Goal: Find specific page/section

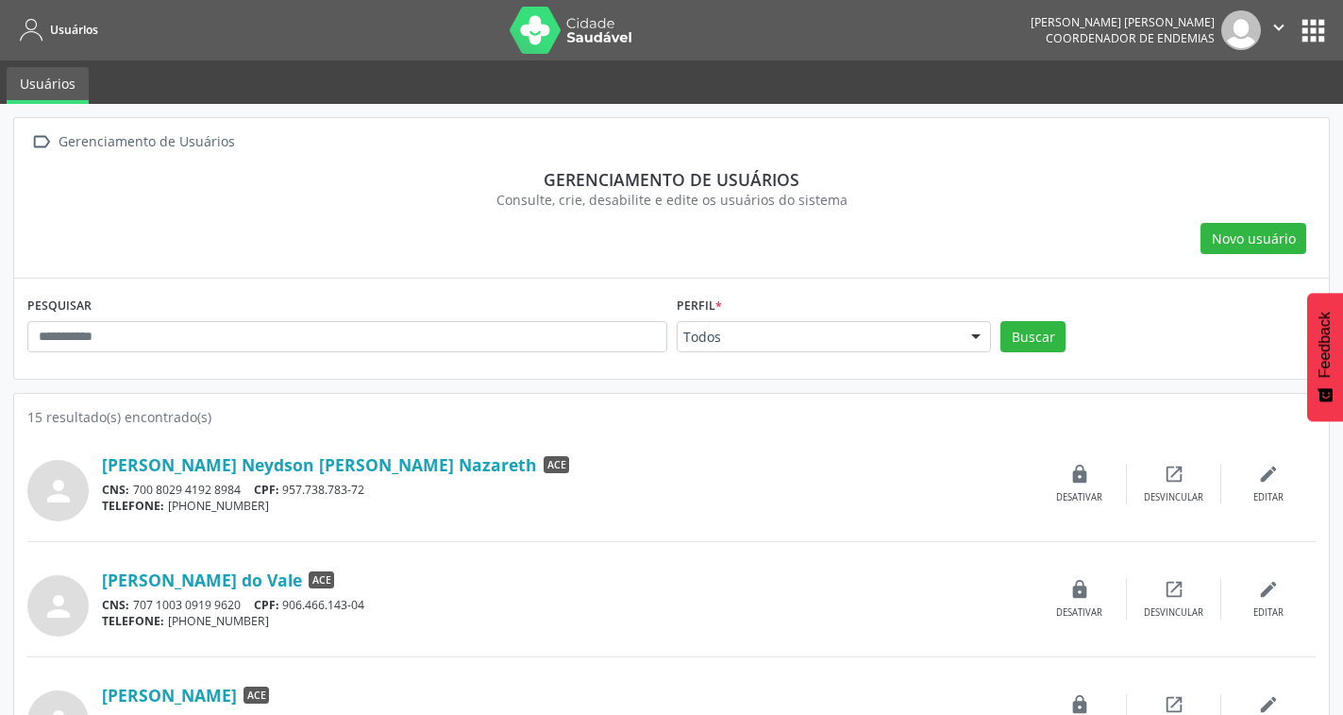
scroll to position [189, 0]
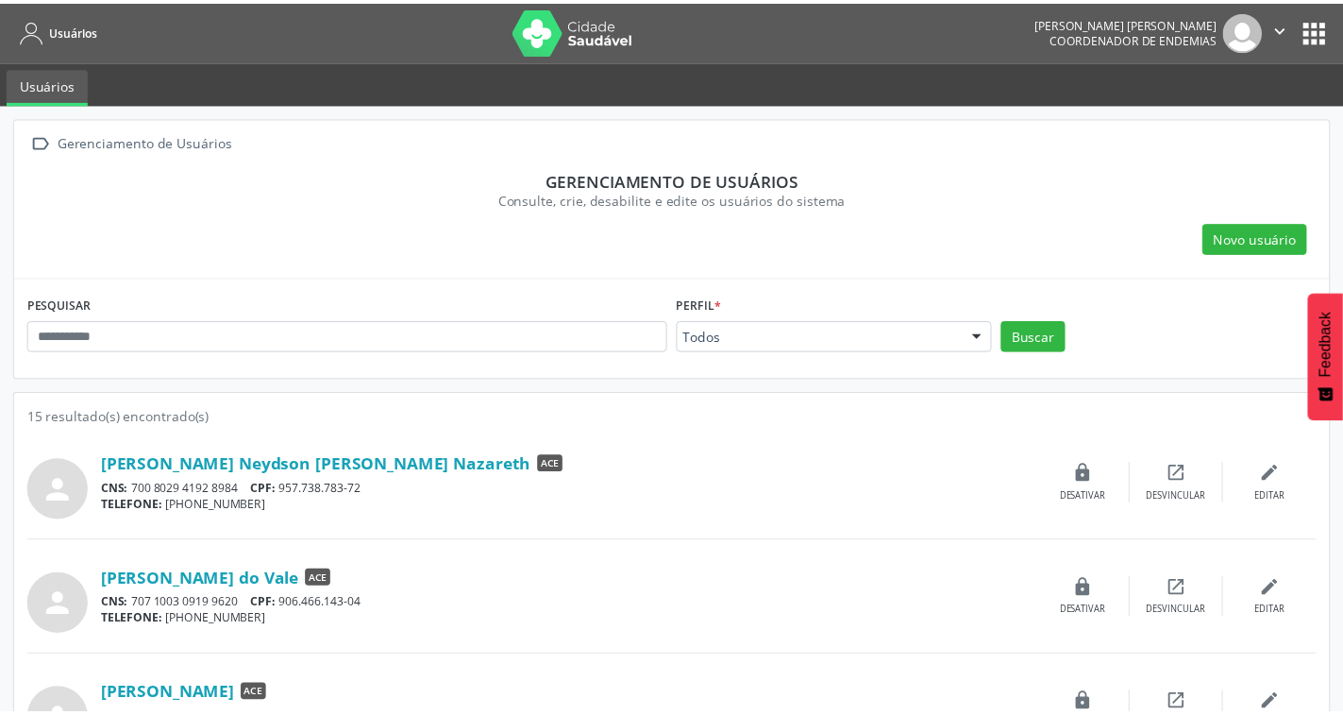
scroll to position [850, 0]
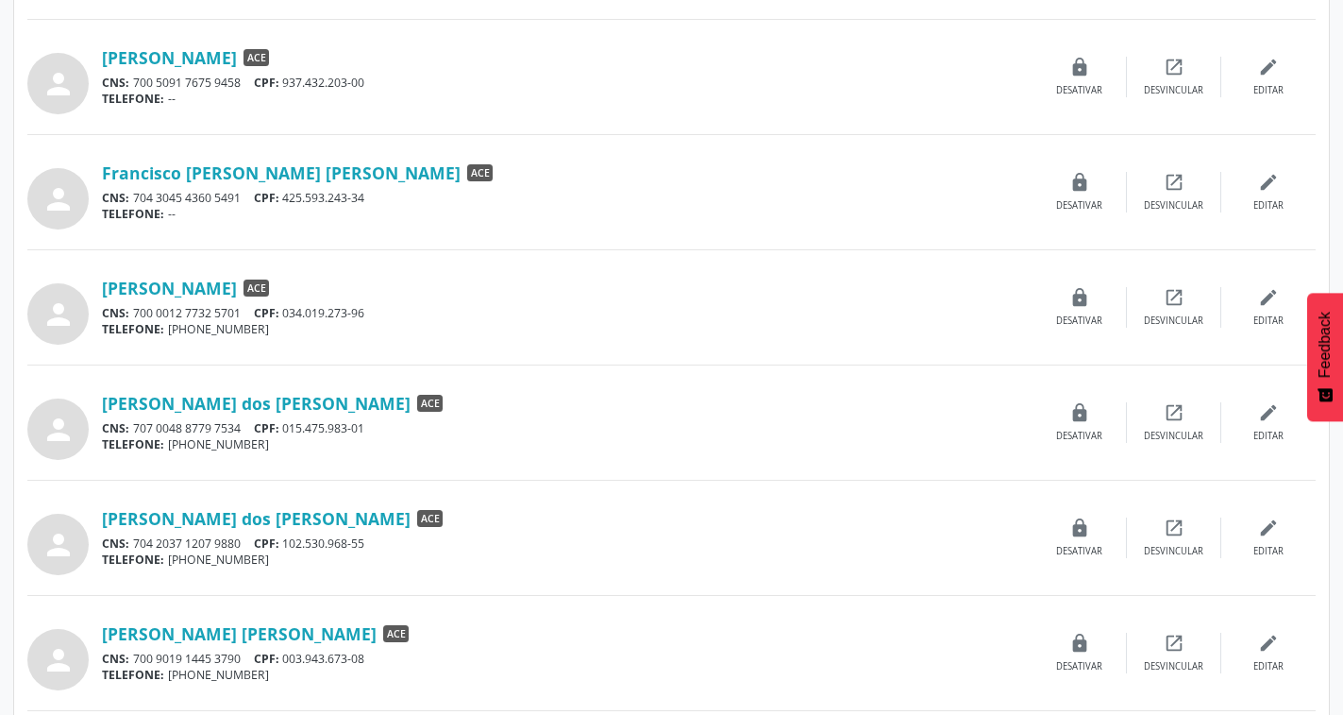
scroll to position [755, 0]
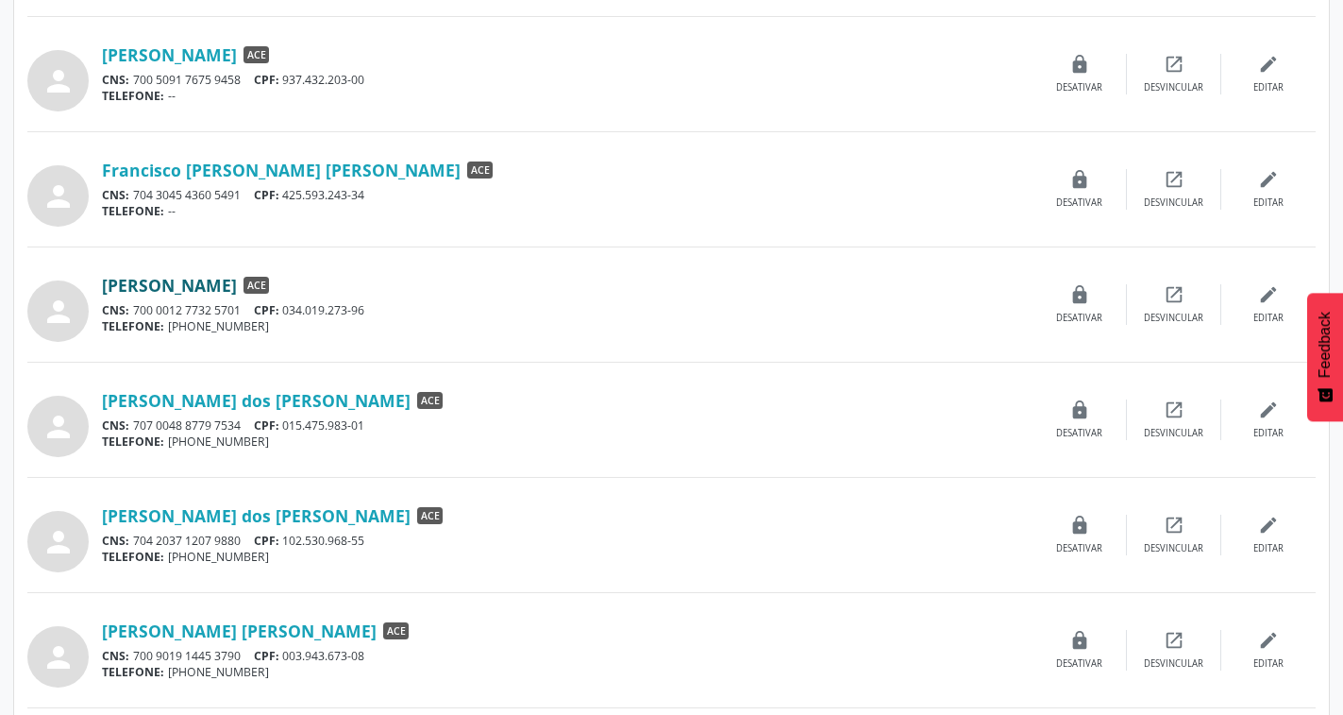
click at [190, 281] on link "[PERSON_NAME]" at bounding box center [169, 285] width 135 height 21
